Goal: Navigation & Orientation: Find specific page/section

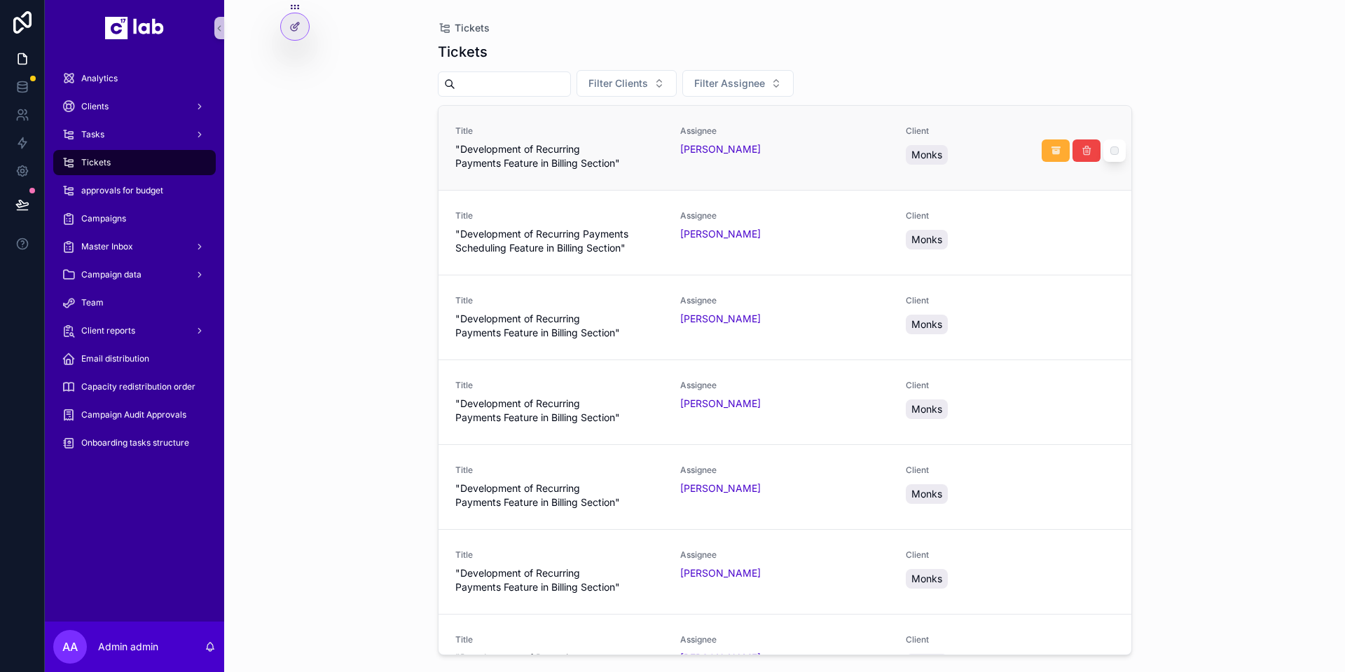
click at [752, 155] on div "[PERSON_NAME]" at bounding box center [784, 149] width 209 height 14
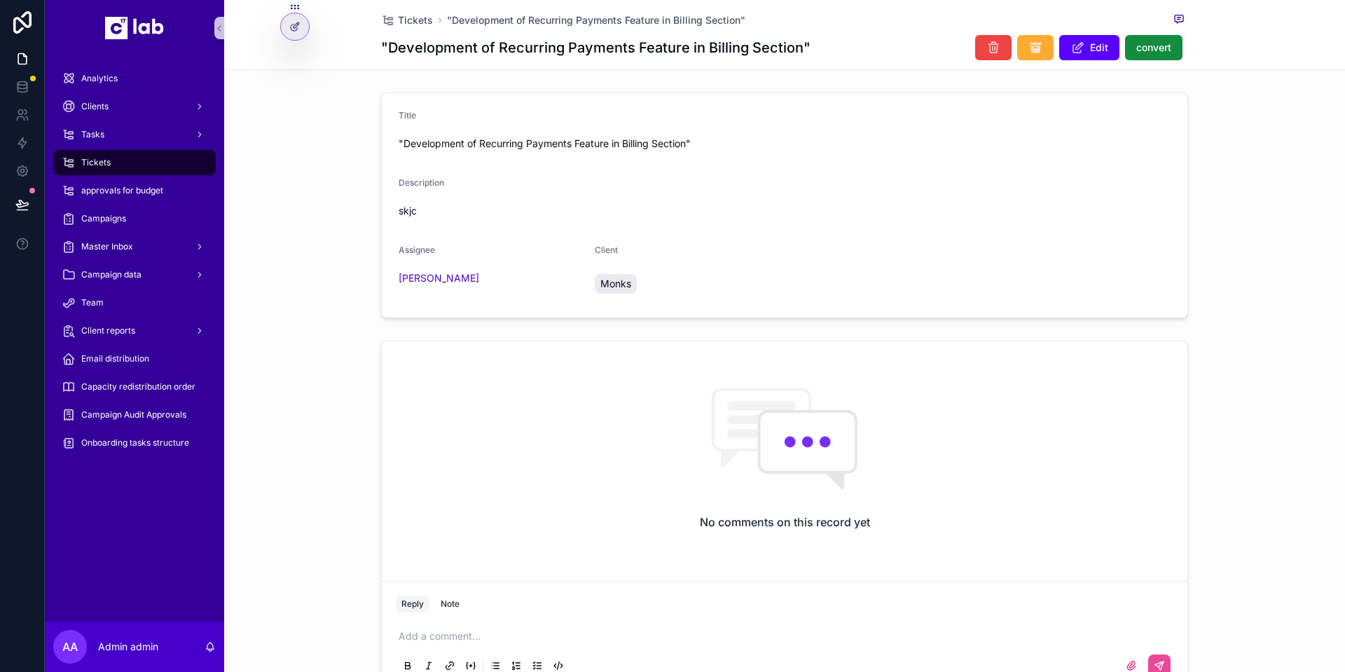
click at [1298, 388] on div "No comments on this record yet Reply Note Add a comment..." at bounding box center [784, 513] width 1120 height 356
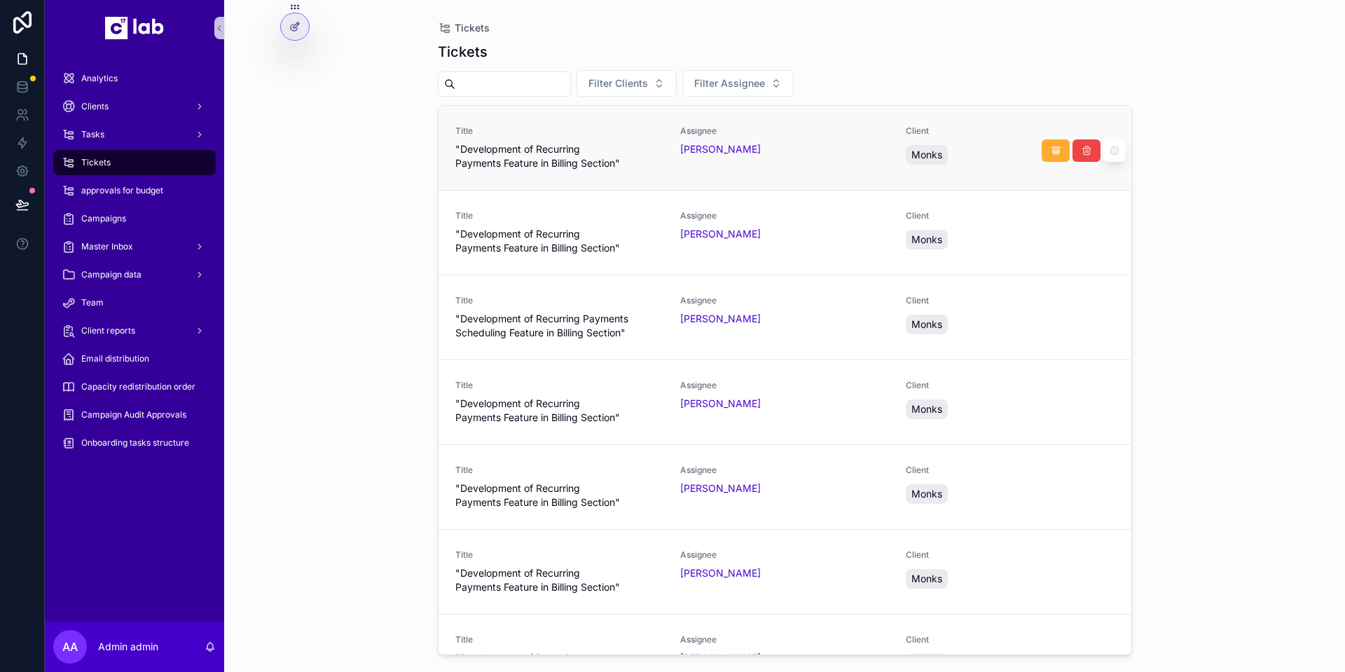
click at [639, 174] on link "Title "Development of Recurring Payments Feature in Billing Section" Assignee E…" at bounding box center [784, 148] width 693 height 84
click at [1072, 233] on button "scrollable content" at bounding box center [1086, 235] width 28 height 22
click at [980, 253] on div "Client Monks" at bounding box center [1010, 232] width 209 height 45
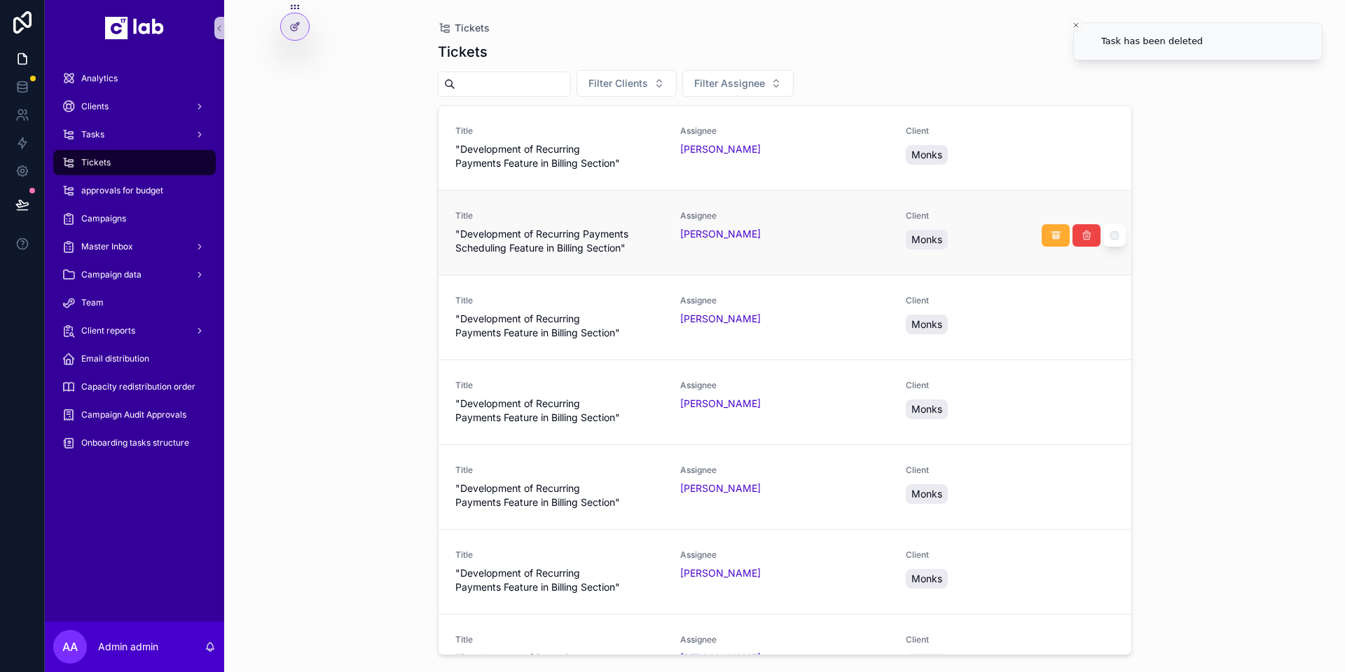
click at [828, 243] on div "Assignee [PERSON_NAME]" at bounding box center [784, 232] width 209 height 45
click at [1081, 237] on icon "scrollable content" at bounding box center [1086, 235] width 11 height 11
click at [394, 216] on div "Tickets Tickets Filter Clients Filter Assignee Title "Development of Recurring …" at bounding box center [784, 336] width 1120 height 672
click at [1257, 317] on div "Tickets Tickets Filter Clients Filter Assignee Title "Development of Recurring …" at bounding box center [784, 336] width 1120 height 672
